Goal: Information Seeking & Learning: Learn about a topic

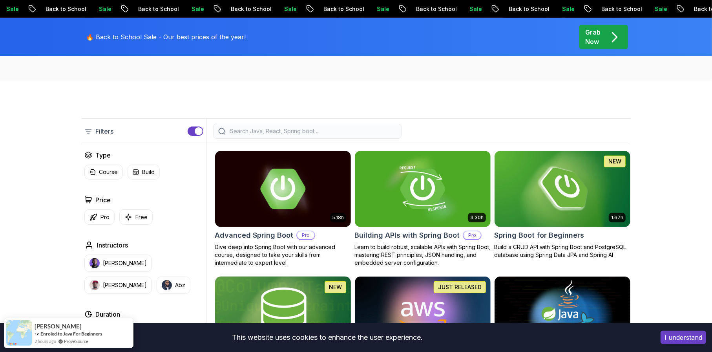
scroll to position [141, 0]
click at [143, 213] on p "Free" at bounding box center [141, 217] width 12 height 8
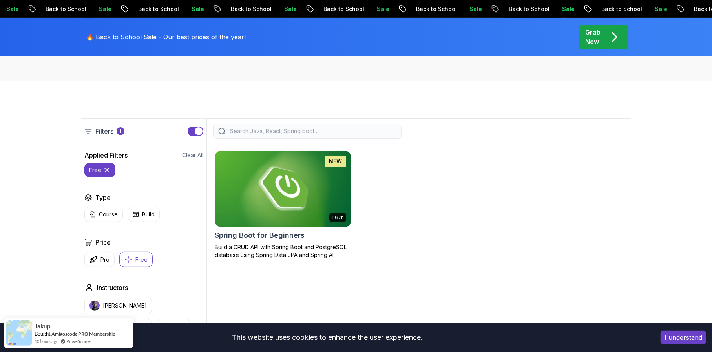
click at [278, 185] on img at bounding box center [282, 189] width 142 height 80
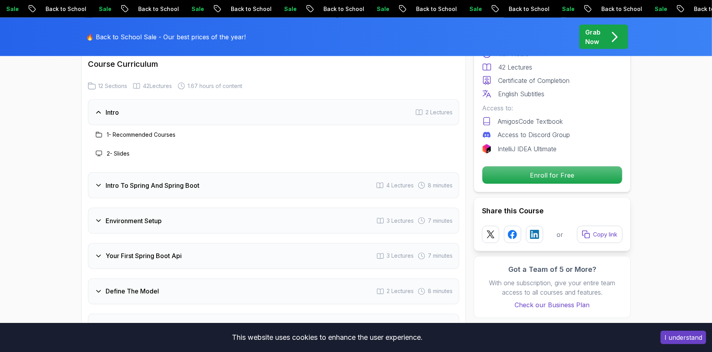
scroll to position [994, 0]
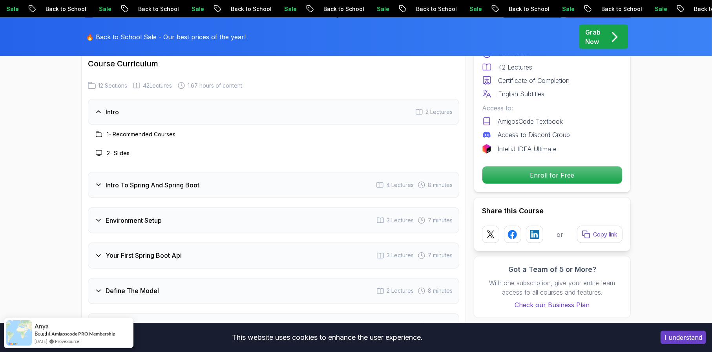
click at [312, 172] on div "Intro To Spring And Spring Boot 4 Lectures 8 minutes" at bounding box center [273, 185] width 371 height 26
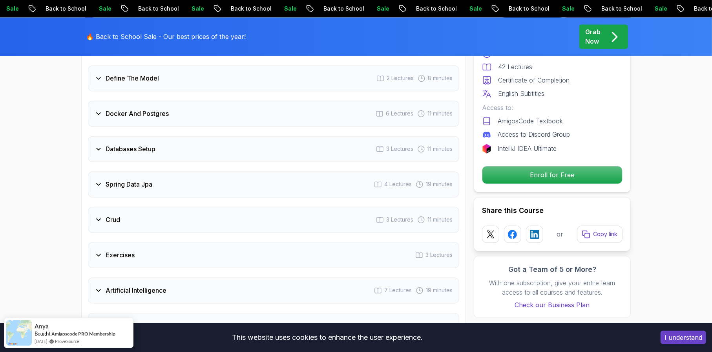
scroll to position [1232, 0]
